Goal: Find specific page/section: Find specific page/section

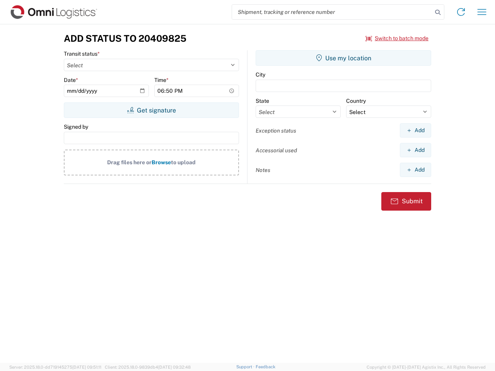
click at [332, 12] on input "search" at bounding box center [332, 12] width 200 height 15
click at [437, 12] on icon at bounding box center [437, 12] width 11 height 11
click at [461, 12] on icon at bounding box center [460, 12] width 12 height 12
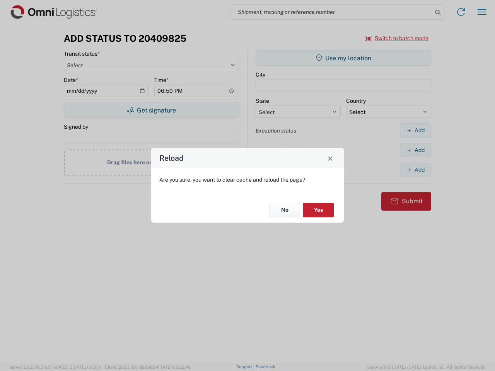
click at [481, 12] on div "Reload Are you sure, you want to clear cache and reload the page? No Yes" at bounding box center [247, 185] width 495 height 371
click at [397, 38] on div "Reload Are you sure, you want to clear cache and reload the page? No Yes" at bounding box center [247, 185] width 495 height 371
click at [151, 110] on div "Reload Are you sure, you want to clear cache and reload the page? No Yes" at bounding box center [247, 185] width 495 height 371
click at [343, 58] on div "Reload Are you sure, you want to clear cache and reload the page? No Yes" at bounding box center [247, 185] width 495 height 371
click at [415, 130] on div "Reload Are you sure, you want to clear cache and reload the page? No Yes" at bounding box center [247, 185] width 495 height 371
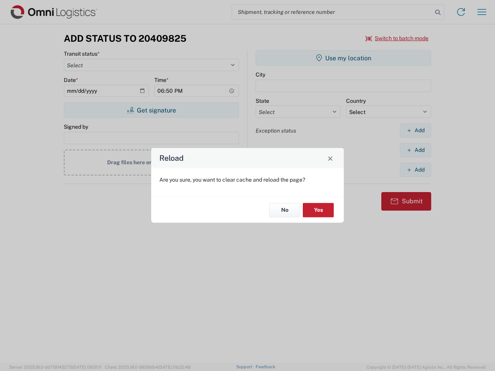
click at [415, 150] on div "Reload Are you sure, you want to clear cache and reload the page? No Yes" at bounding box center [247, 185] width 495 height 371
click at [415, 170] on div "Reload Are you sure, you want to clear cache and reload the page? No Yes" at bounding box center [247, 185] width 495 height 371
